Goal: Task Accomplishment & Management: Complete application form

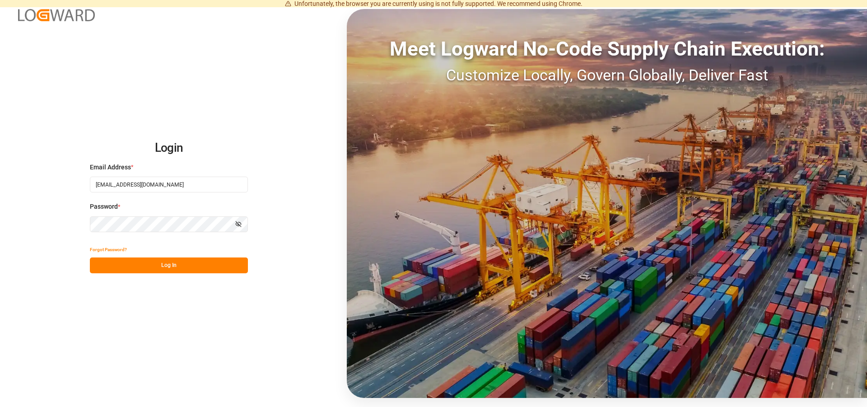
click at [151, 261] on button "Log In" at bounding box center [169, 265] width 158 height 16
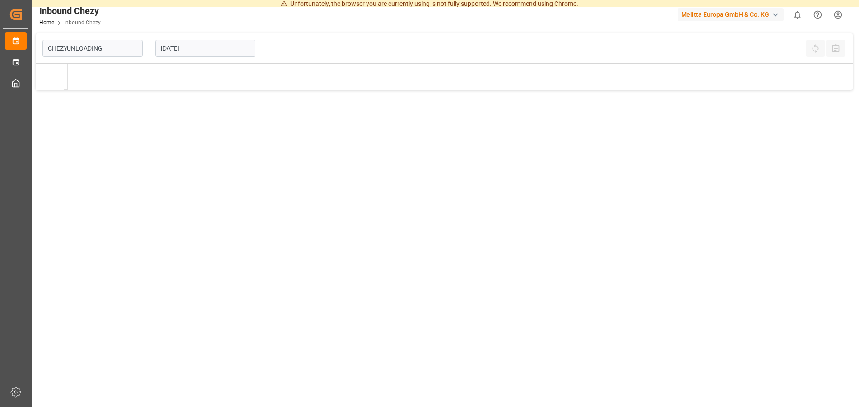
type input "Chezy Unloading"
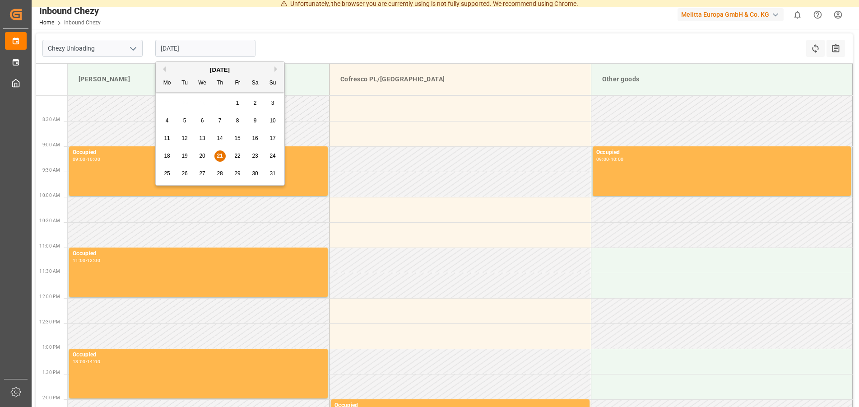
click at [186, 42] on input "[DATE]" at bounding box center [205, 48] width 100 height 17
click at [202, 175] on span "27" at bounding box center [202, 173] width 6 height 6
type input "[DATE]"
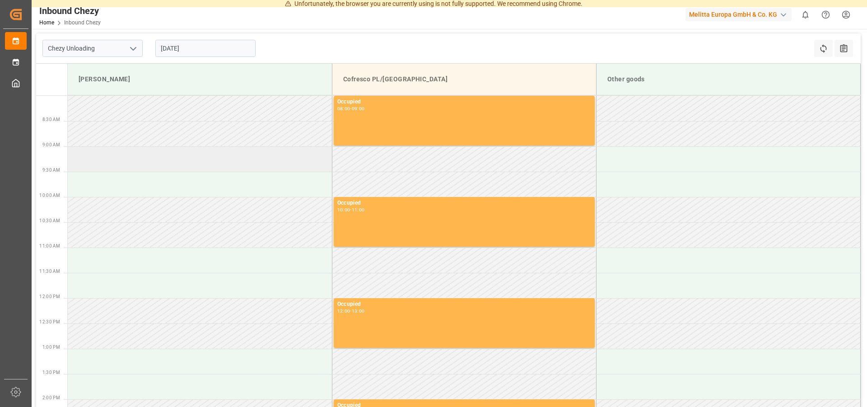
click at [86, 157] on td at bounding box center [200, 158] width 264 height 25
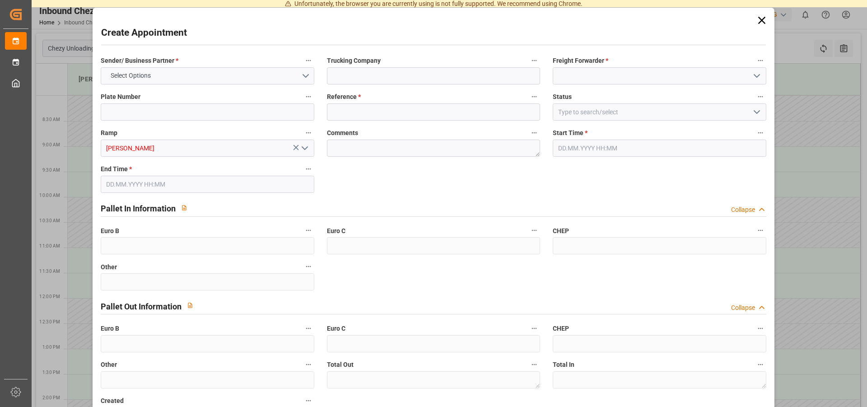
type input "0"
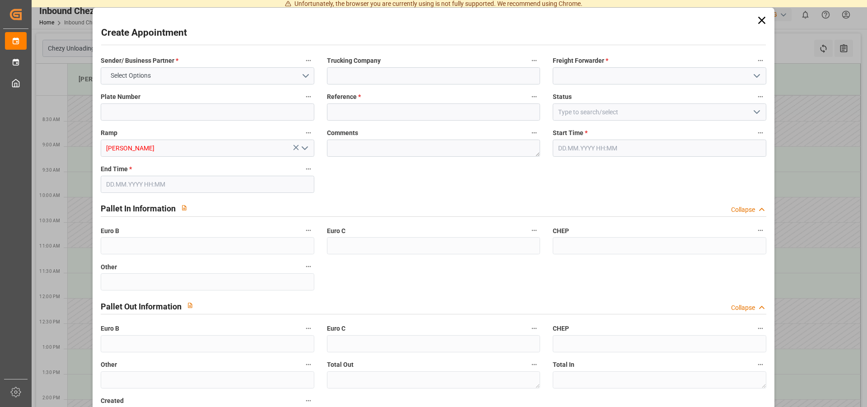
type input "0"
type input "[DATE] 09:00"
type input "[DATE] 10:00"
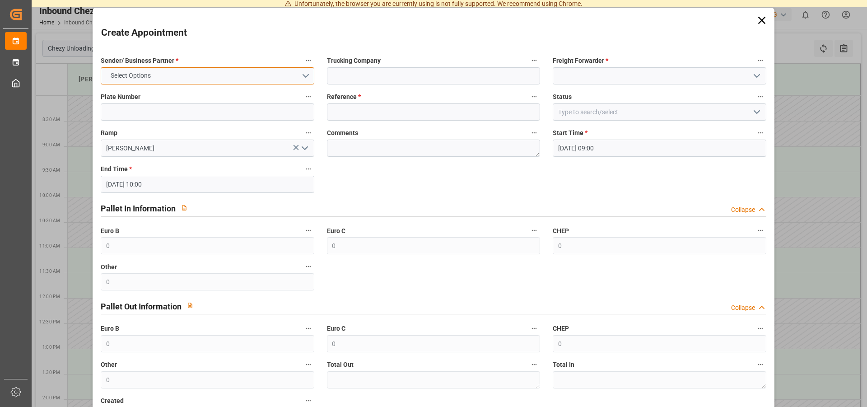
click at [193, 72] on button "Select Options" at bounding box center [207, 75] width 213 height 17
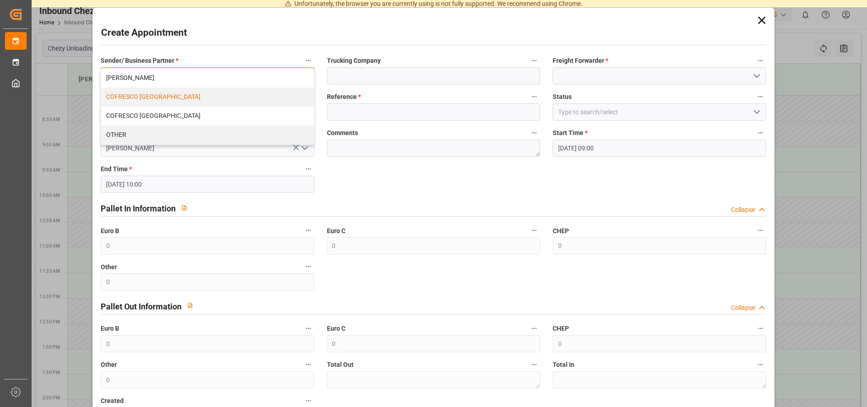
click at [161, 99] on div "COFRESCO [GEOGRAPHIC_DATA]" at bounding box center [207, 97] width 212 height 19
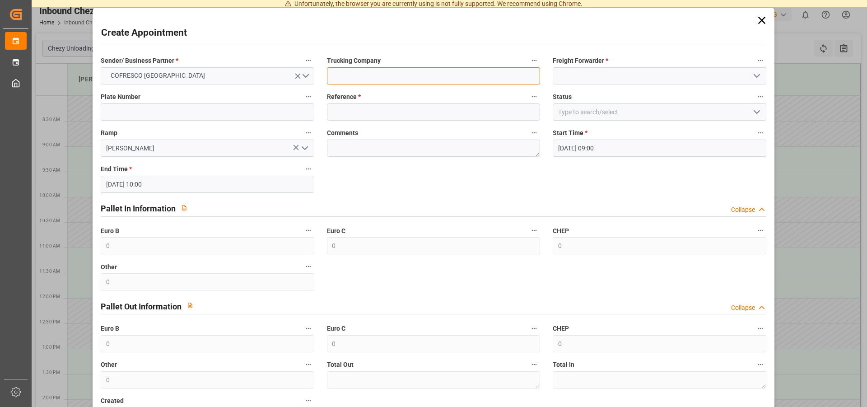
click at [362, 84] on input at bounding box center [433, 75] width 213 height 17
click at [569, 77] on input at bounding box center [659, 75] width 213 height 17
click at [686, 72] on input at bounding box center [659, 75] width 213 height 17
click at [752, 74] on icon "open menu" at bounding box center [756, 75] width 11 height 11
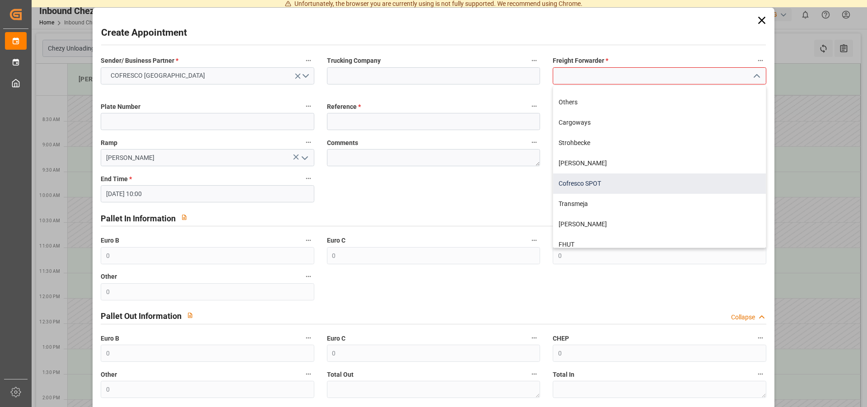
scroll to position [230, 0]
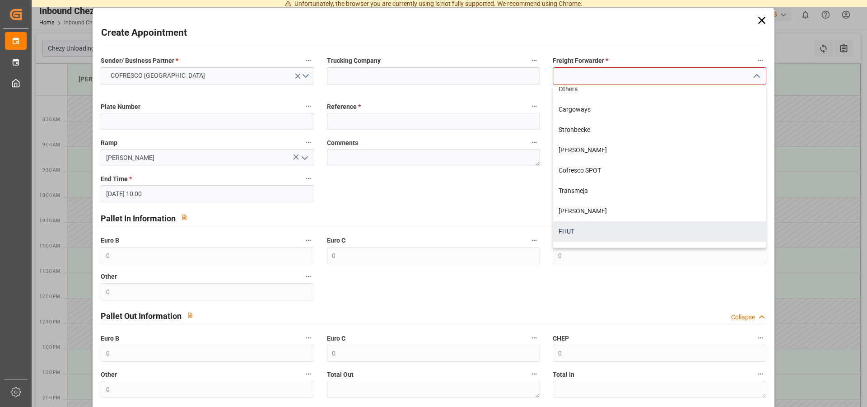
click at [573, 229] on div "FHUT" at bounding box center [659, 231] width 212 height 20
type input "FHUT"
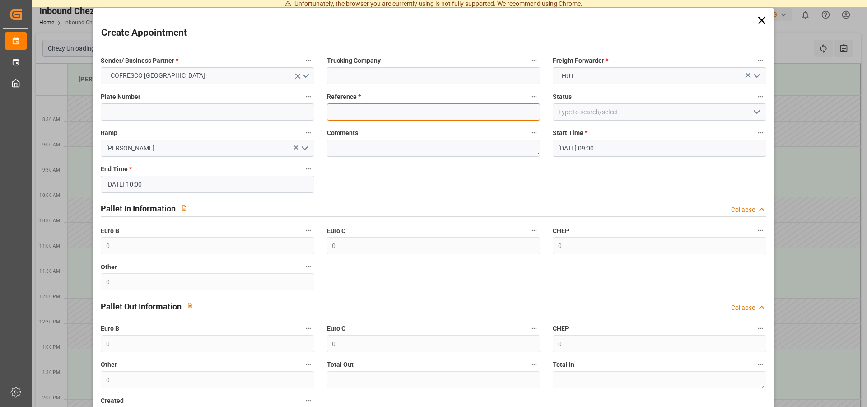
click at [382, 117] on input at bounding box center [433, 111] width 213 height 17
type input "489046"
click at [612, 107] on input at bounding box center [659, 111] width 213 height 17
click at [738, 106] on input at bounding box center [659, 111] width 213 height 17
click at [751, 112] on icon "open menu" at bounding box center [756, 112] width 11 height 11
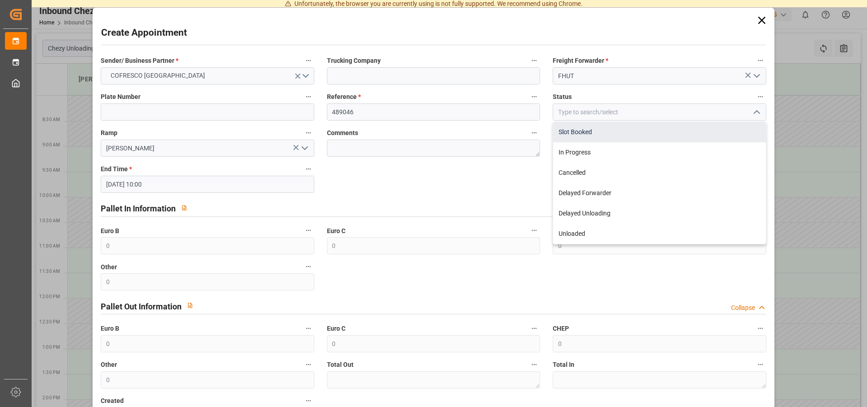
click at [584, 132] on div "Slot Booked" at bounding box center [659, 132] width 212 height 20
type input "Slot Booked"
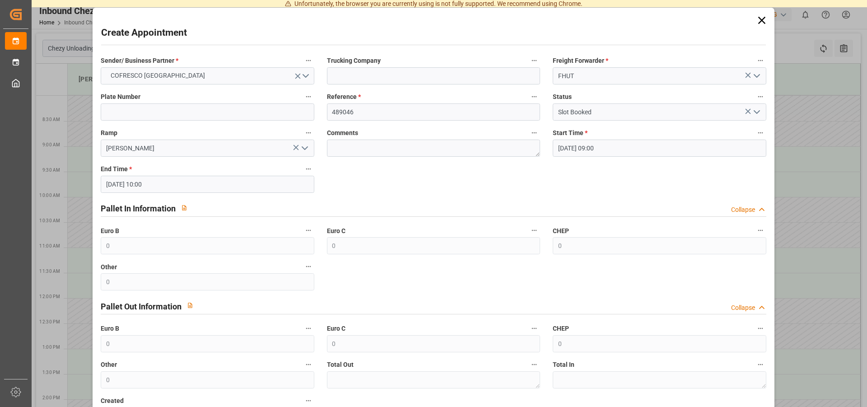
scroll to position [70, 0]
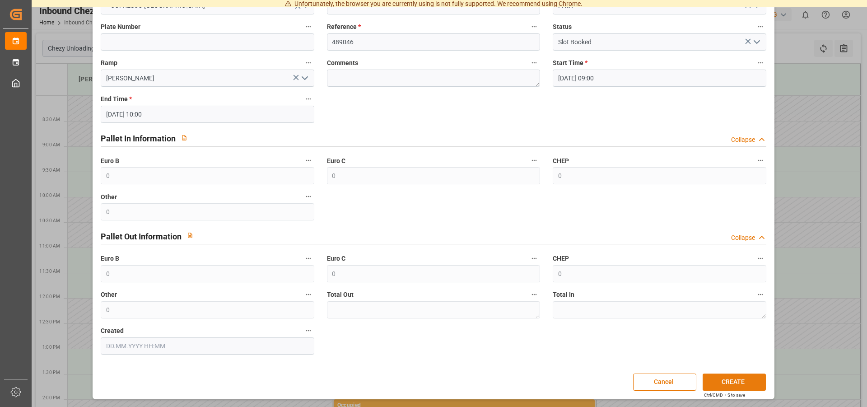
click at [723, 379] on button "CREATE" at bounding box center [734, 381] width 63 height 17
